Goal: Information Seeking & Learning: Learn about a topic

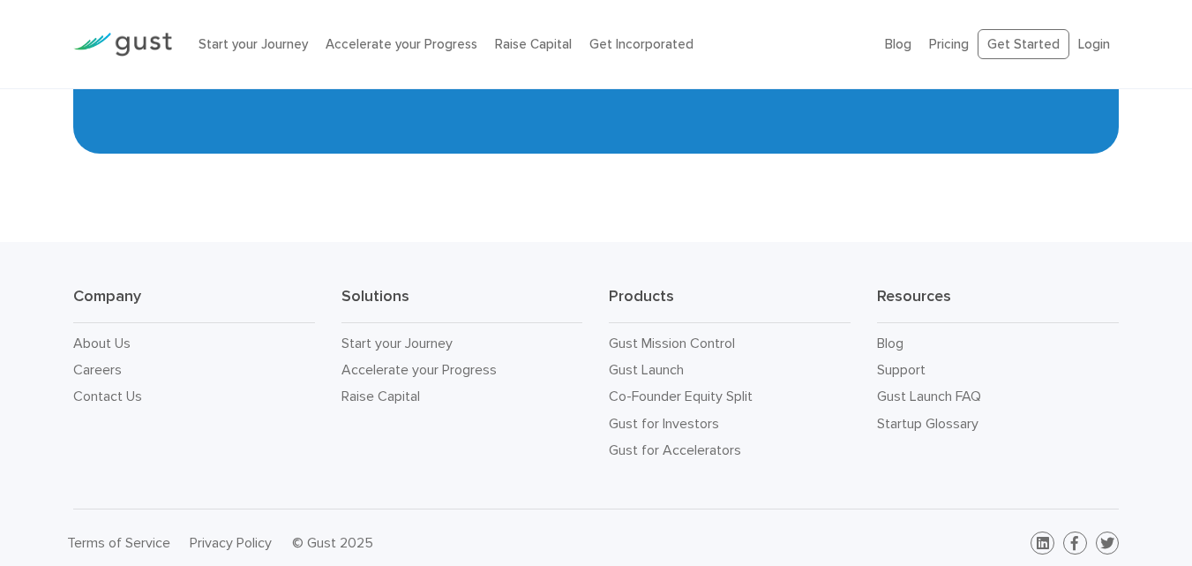
scroll to position [7938, 0]
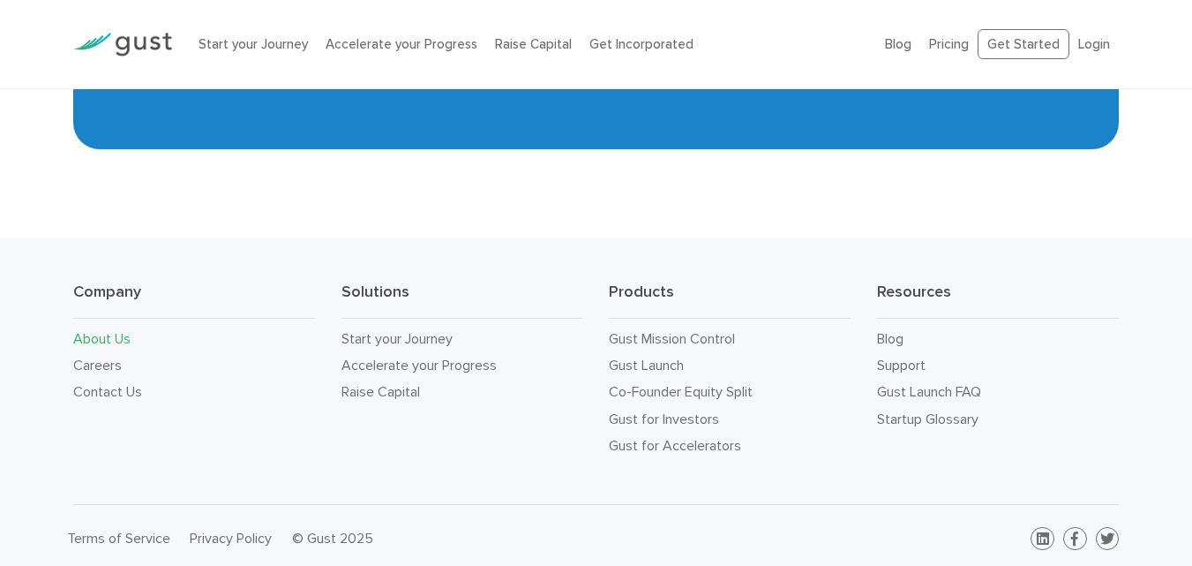
click at [84, 334] on link "About Us" at bounding box center [101, 338] width 57 height 17
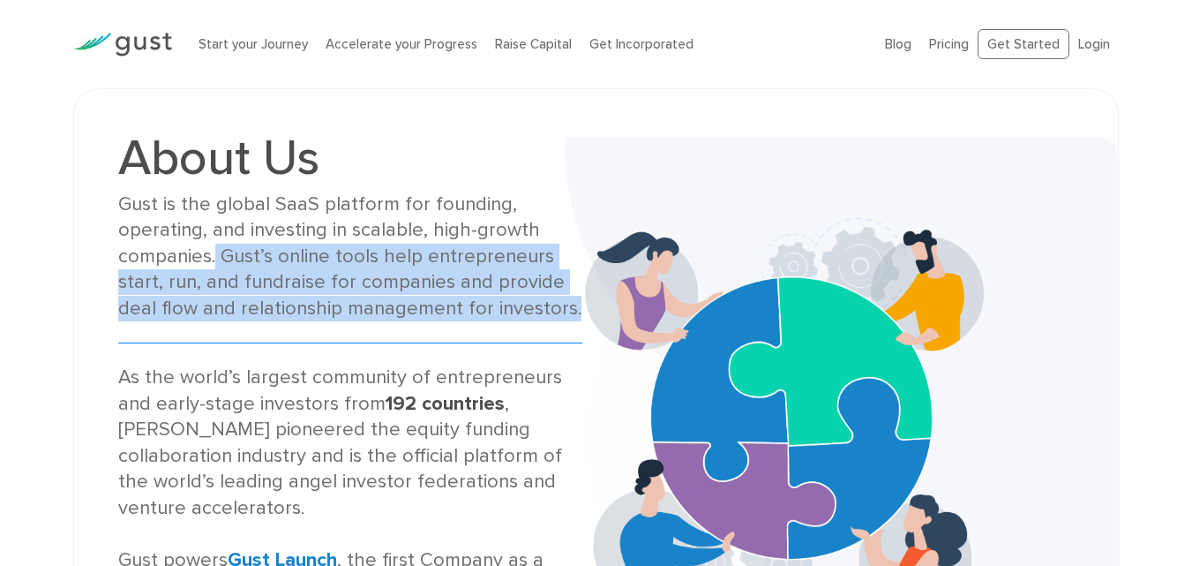
drag, startPoint x: 238, startPoint y: 256, endPoint x: 566, endPoint y: 317, distance: 333.0
click at [566, 317] on div "Gust is the global SaaS platform for founding, operating, and investing in scal…" at bounding box center [350, 256] width 465 height 130
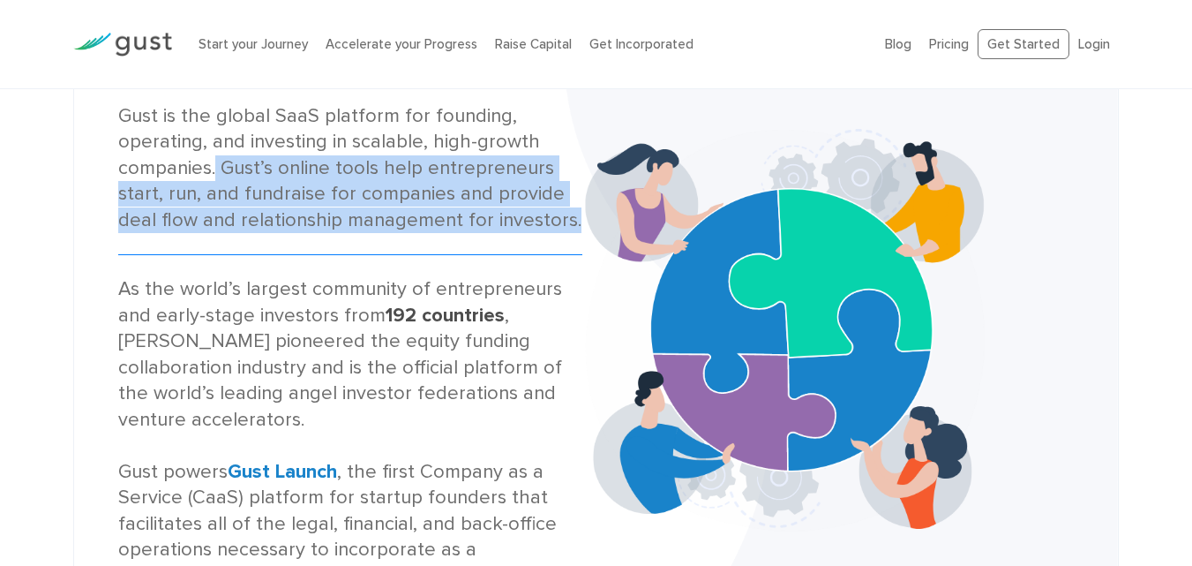
scroll to position [176, 0]
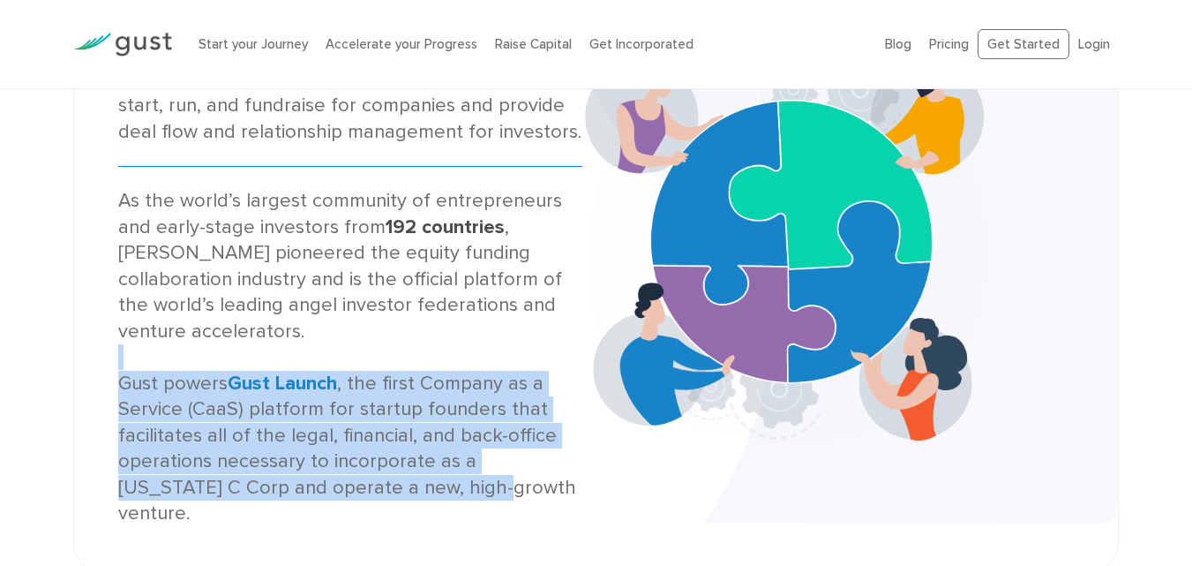
drag, startPoint x: 109, startPoint y: 342, endPoint x: 412, endPoint y: 466, distance: 327.7
click at [400, 465] on div "About Us Gust is the global SaaS platform for founding, operating, and investin…" at bounding box center [351, 241] width 492 height 569
click at [324, 444] on div "As the world’s largest community of entrepreneurs and early-stage investors fro…" at bounding box center [350, 357] width 465 height 338
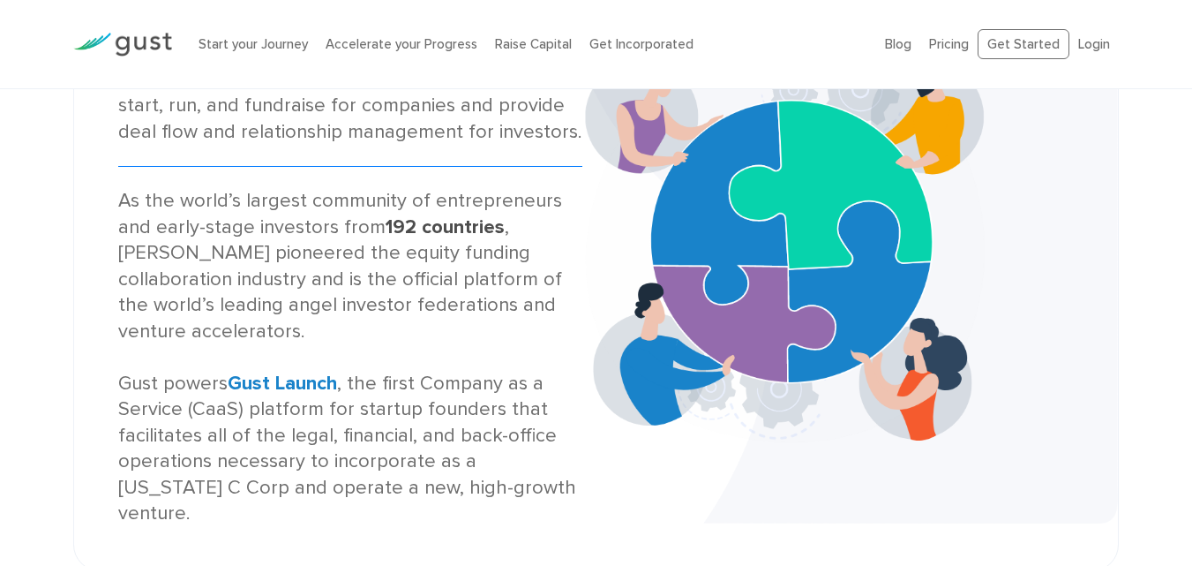
click at [266, 388] on div "As the world’s largest community of entrepreneurs and early-stage investors fro…" at bounding box center [350, 357] width 465 height 338
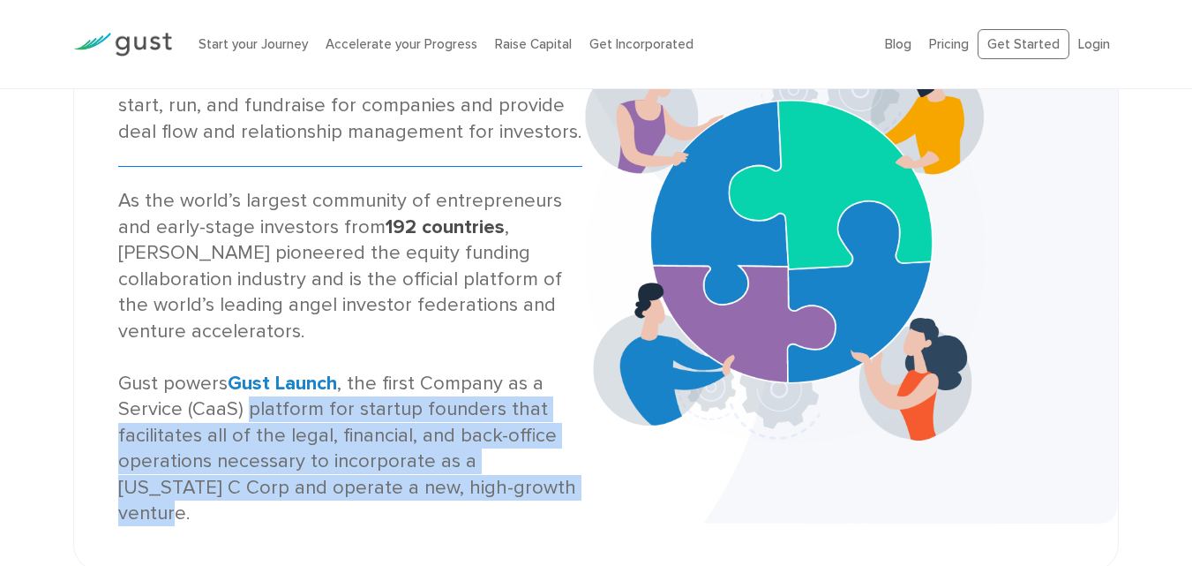
drag, startPoint x: 249, startPoint y: 386, endPoint x: 541, endPoint y: 460, distance: 301.4
click at [541, 460] on div "As the world’s largest community of entrepreneurs and early-stage investors fro…" at bounding box center [350, 357] width 465 height 338
click at [353, 419] on div "As the world’s largest community of entrepreneurs and early-stage investors fro…" at bounding box center [350, 357] width 465 height 338
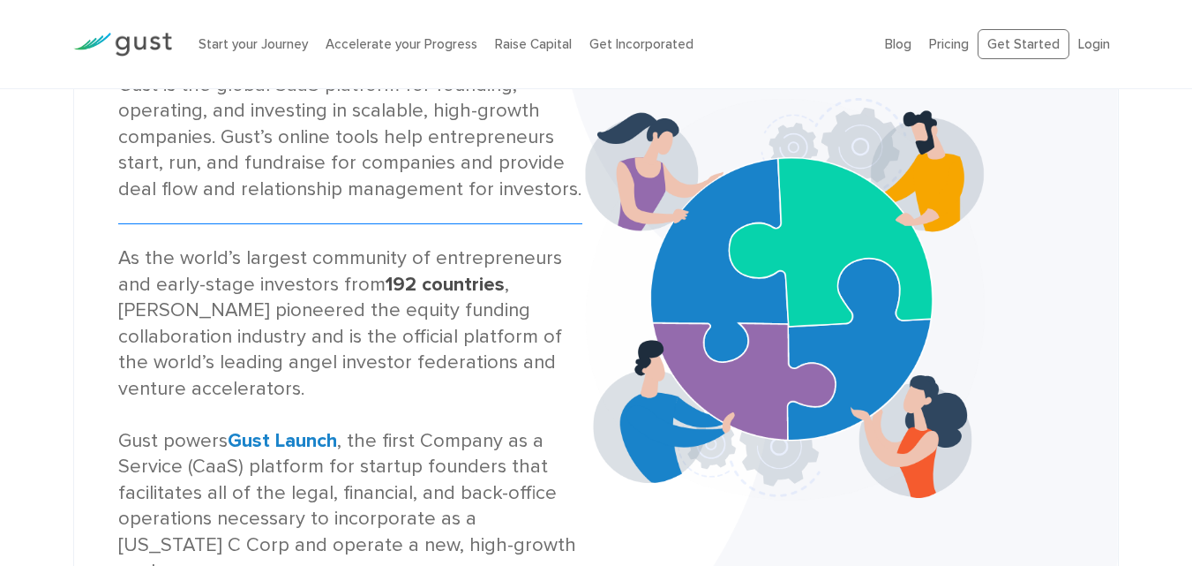
scroll to position [88, 0]
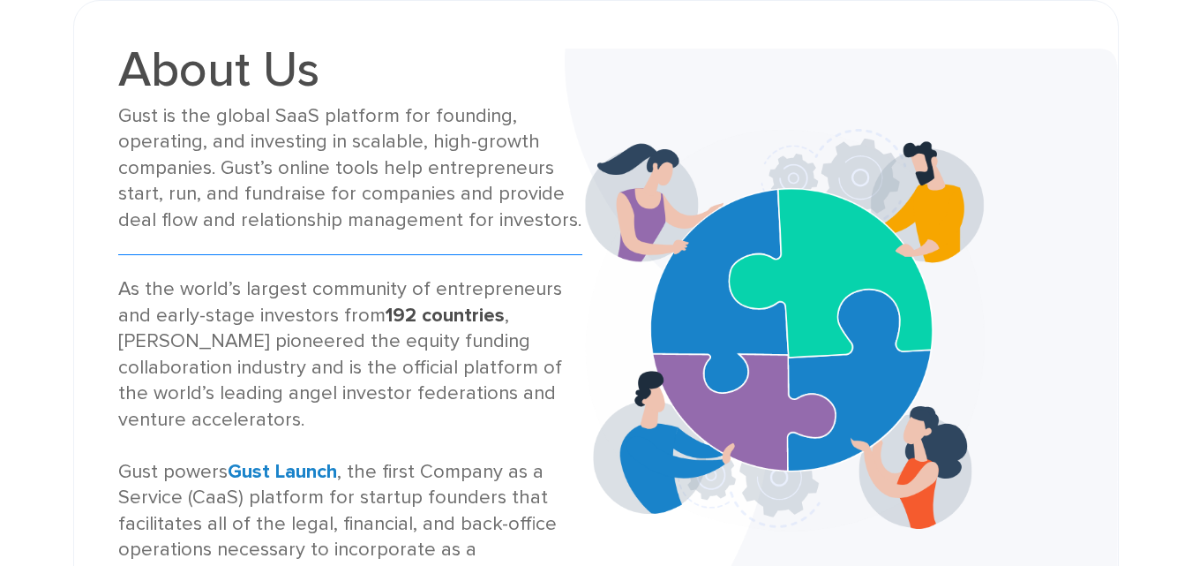
click at [316, 351] on div "As the world’s largest community of entrepreneurs and early-stage investors fro…" at bounding box center [350, 445] width 465 height 338
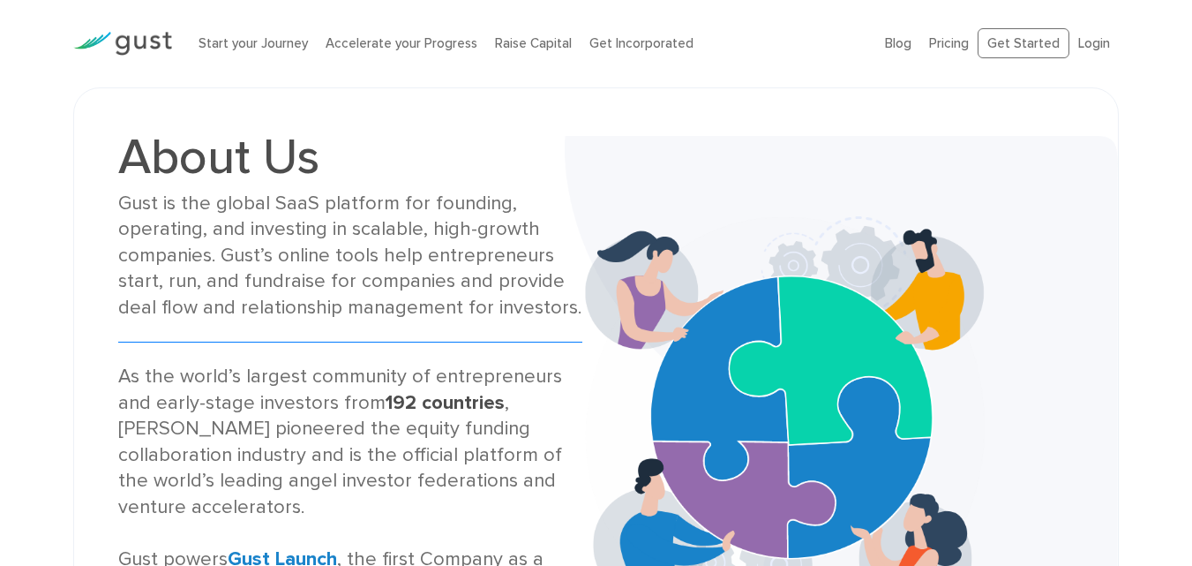
scroll to position [0, 0]
